Goal: Transaction & Acquisition: Book appointment/travel/reservation

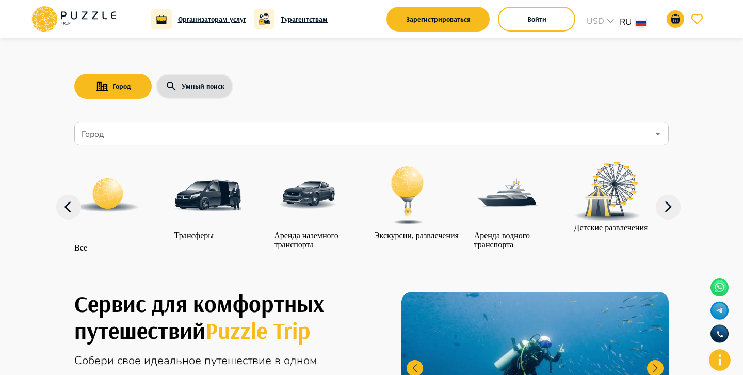
click at [669, 211] on icon at bounding box center [668, 206] width 7 height 10
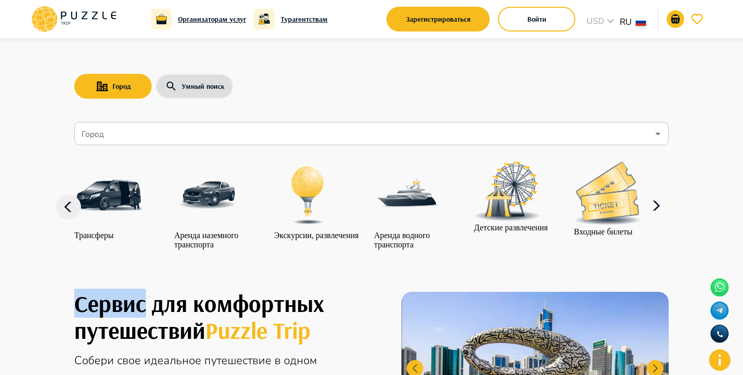
click at [660, 210] on icon at bounding box center [656, 205] width 7 height 10
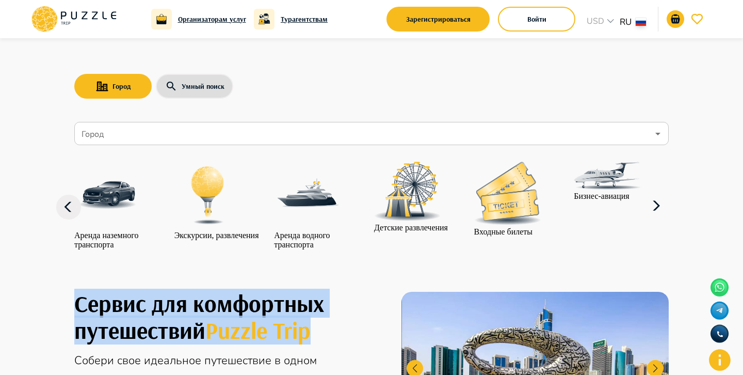
click at [660, 210] on icon at bounding box center [656, 205] width 7 height 10
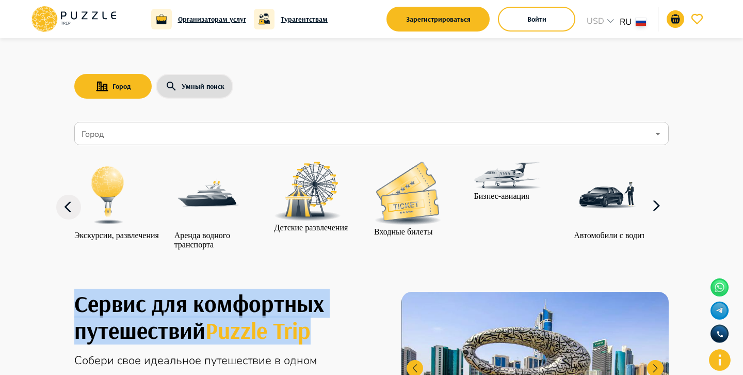
click at [660, 210] on icon at bounding box center [656, 205] width 7 height 10
click at [615, 207] on img at bounding box center [607, 195] width 67 height 67
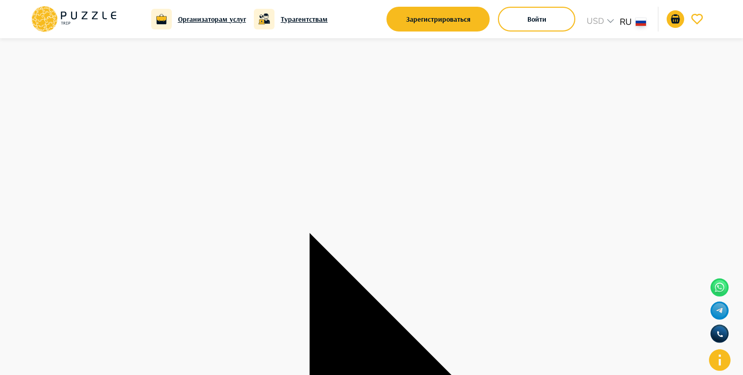
scroll to position [52, 0]
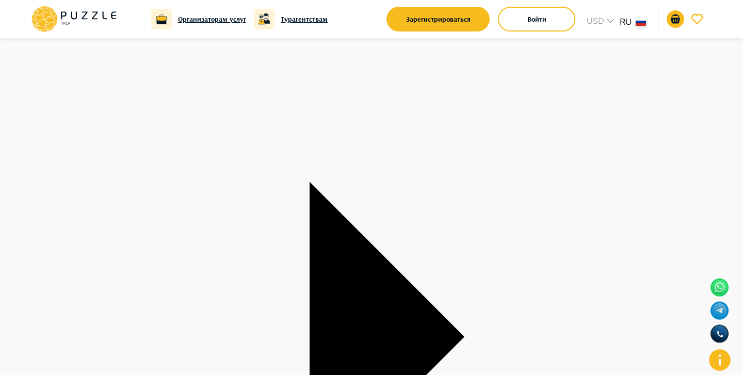
scroll to position [100, 0]
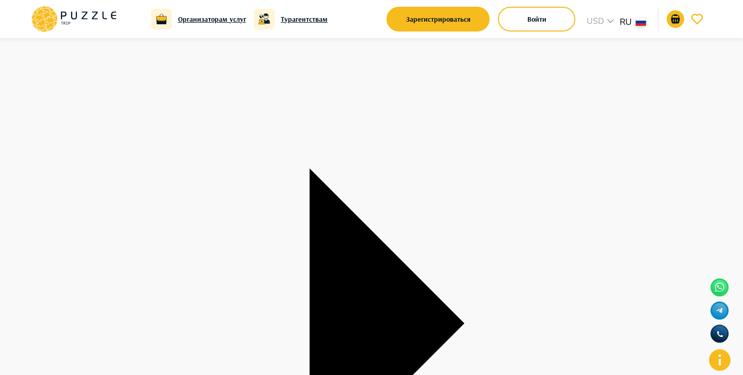
type textarea "*"
type input "**********"
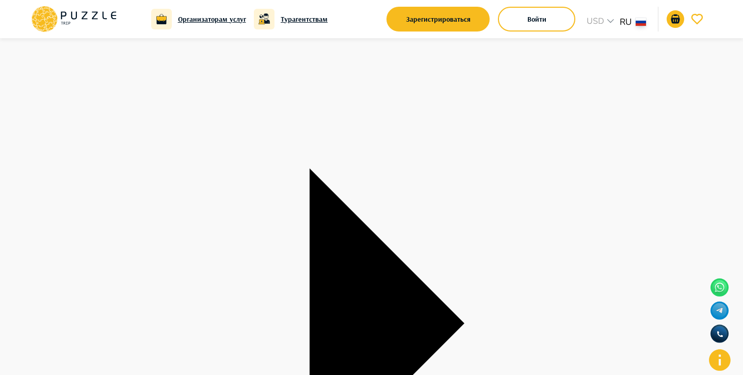
type input "**********"
type textarea "*"
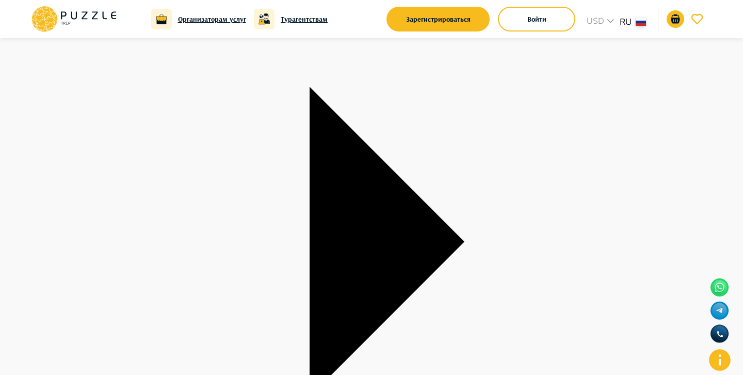
scroll to position [183, 0]
